Goal: Task Accomplishment & Management: Complete application form

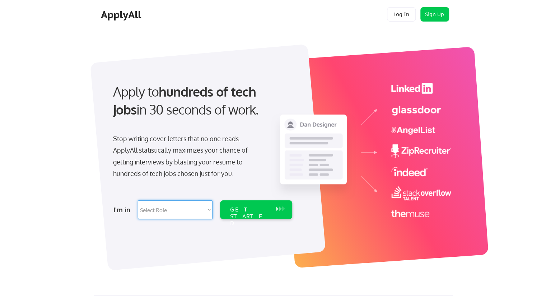
click at [209, 209] on select "Select Role Software Engineering Product Management Customer Success Sales UI/U…" at bounding box center [175, 209] width 75 height 19
select select ""it_security""
click at [138, 200] on select "Select Role Software Engineering Product Management Customer Success Sales UI/U…" at bounding box center [175, 209] width 75 height 19
select select ""it_security""
click at [252, 207] on div "GET STARTED" at bounding box center [249, 216] width 38 height 21
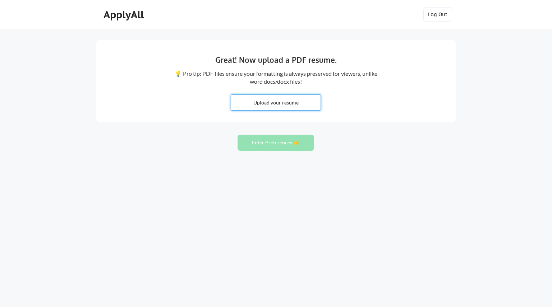
click at [278, 105] on input "file" at bounding box center [275, 102] width 89 height 15
type input "C:\fakepath\Leilani Cash Analyst 08072025.docx"
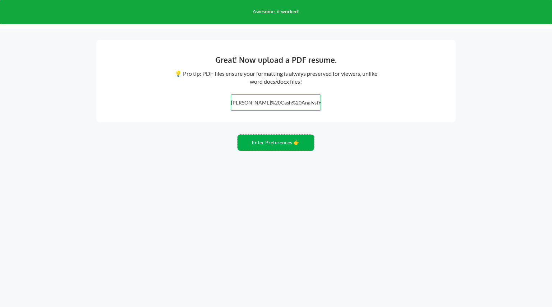
click at [277, 145] on button "Enter Preferences 👉" at bounding box center [275, 143] width 77 height 16
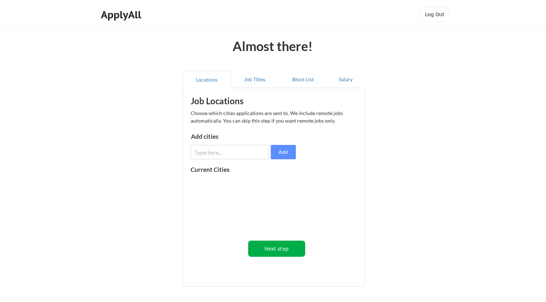
click at [279, 248] on button "Next step" at bounding box center [276, 248] width 57 height 16
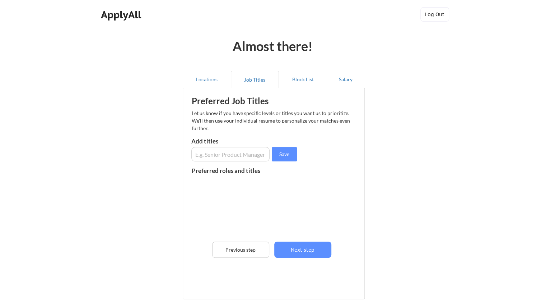
click at [249, 158] on input "input" at bounding box center [230, 154] width 79 height 14
type input "hris analyst"
click at [285, 153] on button "Save" at bounding box center [284, 154] width 25 height 14
click at [223, 156] on input "input" at bounding box center [230, 154] width 79 height 14
type input "benefits analyst"
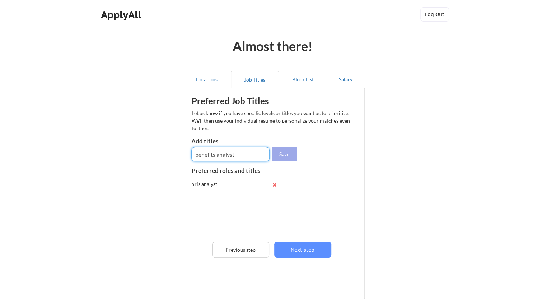
click at [283, 152] on button "Save" at bounding box center [284, 154] width 25 height 14
click at [234, 154] on input "input" at bounding box center [230, 154] width 79 height 14
type input "system analyst"
click at [278, 157] on button "Save" at bounding box center [284, 154] width 25 height 14
click at [231, 152] on input "input" at bounding box center [230, 154] width 79 height 14
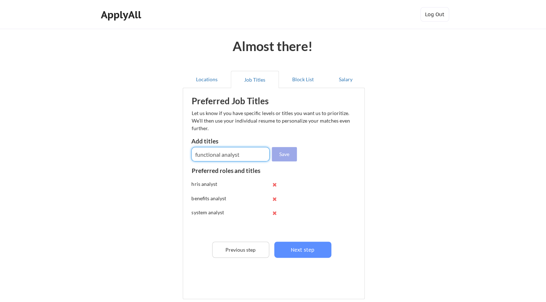
type input "functional analyst"
click at [277, 152] on button "Save" at bounding box center [284, 154] width 25 height 14
click at [248, 153] on input "input" at bounding box center [230, 154] width 79 height 14
type input "business analyst"
click at [281, 153] on button "Save" at bounding box center [284, 154] width 25 height 14
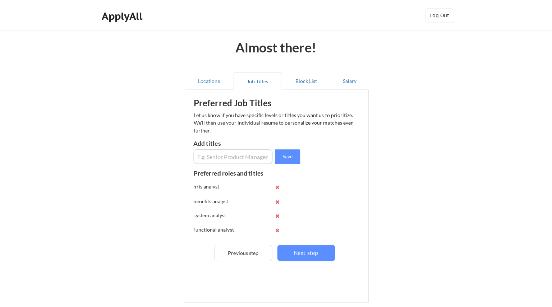
scroll to position [14, 0]
click at [246, 155] on input "input" at bounding box center [230, 154] width 79 height 14
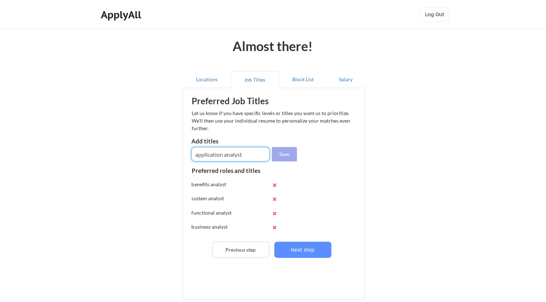
type input "application analyst"
click at [283, 151] on button "Save" at bounding box center [284, 154] width 25 height 14
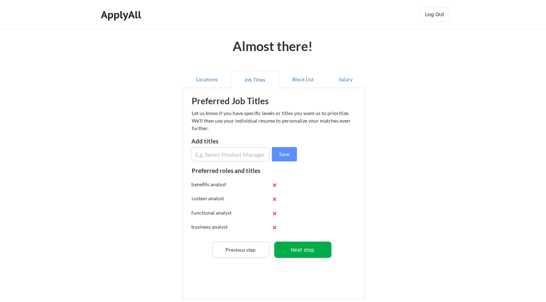
click at [313, 252] on button "Next step" at bounding box center [302, 249] width 57 height 16
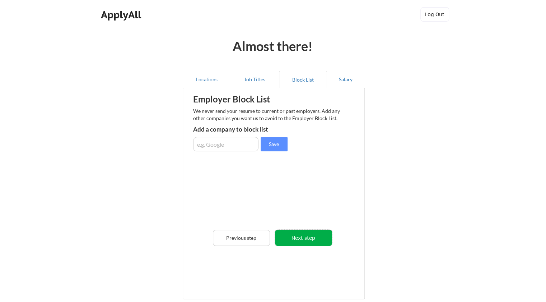
click at [311, 242] on button "Next step" at bounding box center [303, 238] width 57 height 16
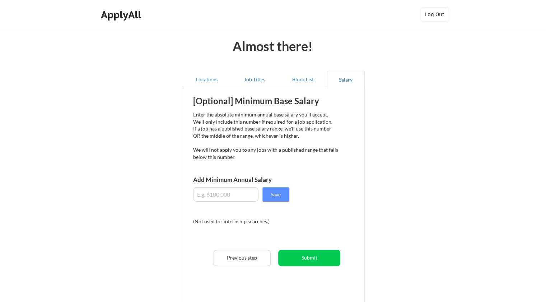
click at [246, 194] on input "input" at bounding box center [225, 194] width 65 height 14
type input "$96,000"
click at [281, 190] on button "Save" at bounding box center [276, 194] width 27 height 14
click at [308, 257] on button "Submit" at bounding box center [309, 258] width 62 height 16
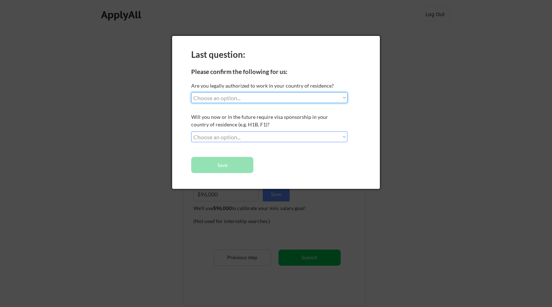
click at [343, 97] on select "Choose an option... Yes, I am a [DEMOGRAPHIC_DATA] Citizen Yes, I am a [DEMOGRA…" at bounding box center [269, 97] width 156 height 11
select select ""yes__i_am_a_[DEMOGRAPHIC_DATA]""
click at [191, 92] on select "Choose an option... Yes, I am a [DEMOGRAPHIC_DATA] Citizen Yes, I am a [DEMOGRA…" at bounding box center [269, 97] width 156 height 11
click at [341, 137] on select "Choose an option... No, I will not need sponsorship Yes, I will need sponsorship" at bounding box center [269, 136] width 156 height 11
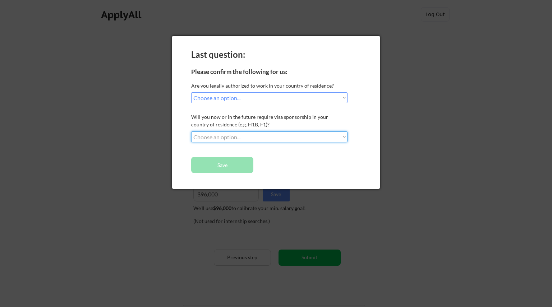
select select ""no__i_will_not_need_sponsorship""
click at [191, 131] on select "Choose an option... No, I will not need sponsorship Yes, I will need sponsorship" at bounding box center [269, 136] width 156 height 11
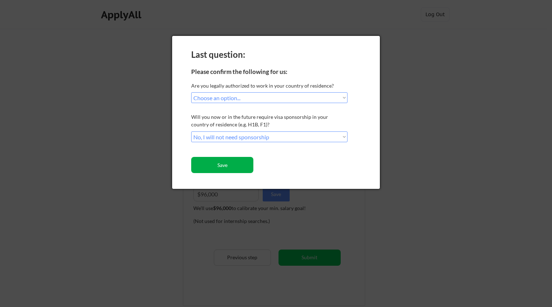
click at [241, 161] on button "Save" at bounding box center [222, 165] width 62 height 16
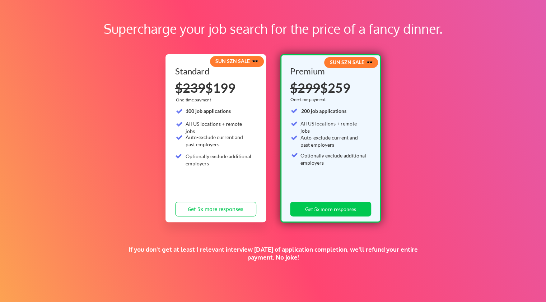
scroll to position [29, 0]
